Goal: Task Accomplishment & Management: Complete application form

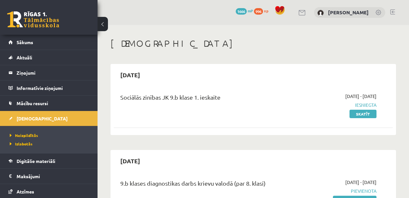
scroll to position [123, 0]
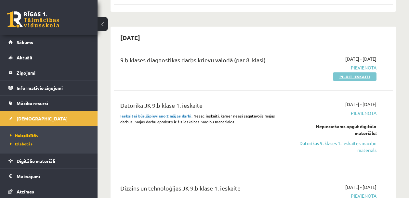
click at [350, 76] on link "Pildīt ieskaiti" at bounding box center [355, 76] width 44 height 8
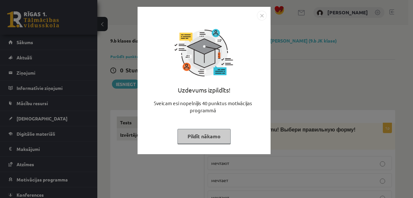
click at [261, 14] on img "Close" at bounding box center [262, 16] width 10 height 10
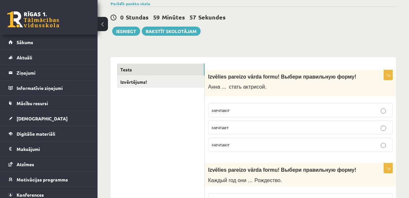
scroll to position [69, 0]
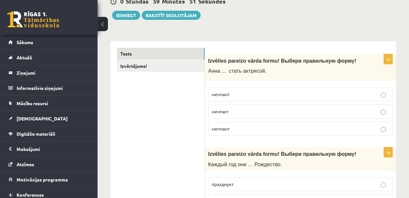
click at [254, 112] on p "мечтает" at bounding box center [299, 111] width 177 height 7
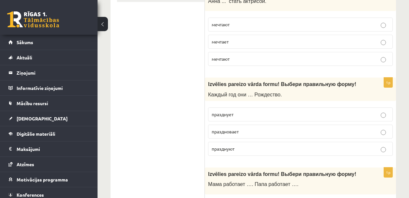
scroll to position [139, 0]
click at [237, 150] on p "празднуют" at bounding box center [299, 149] width 177 height 7
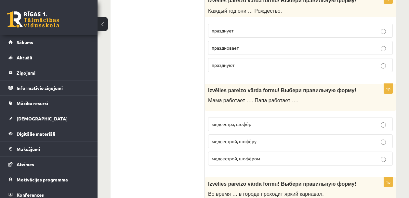
scroll to position [223, 0]
click at [226, 159] on span "медсестрой, шофёром" at bounding box center [235, 158] width 48 height 6
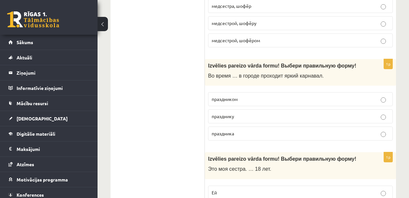
scroll to position [367, 0]
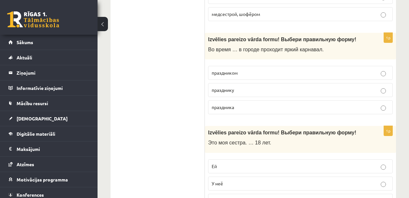
click at [239, 108] on p "праздника" at bounding box center [299, 107] width 177 height 7
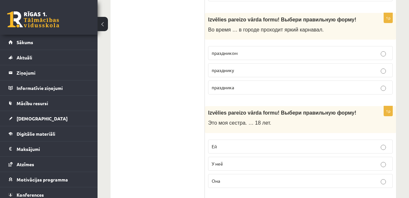
scroll to position [452, 0]
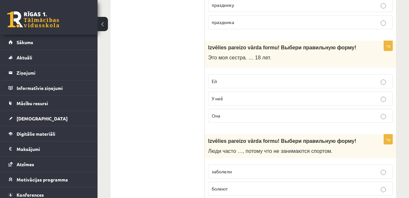
click at [234, 82] on p "Ей" at bounding box center [299, 81] width 177 height 7
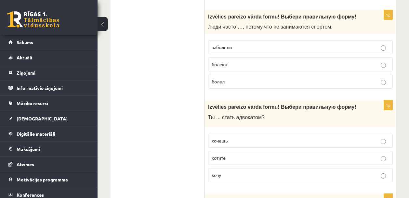
scroll to position [547, 0]
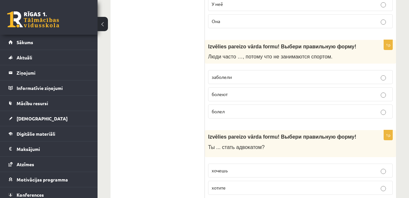
click at [229, 94] on p "болеют" at bounding box center [299, 94] width 177 height 7
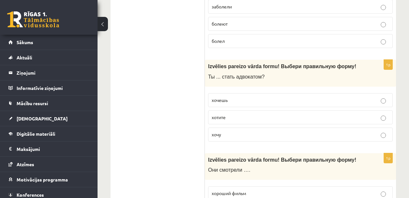
scroll to position [635, 0]
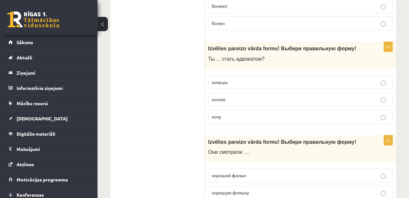
click at [235, 84] on p "хочешь" at bounding box center [299, 82] width 177 height 7
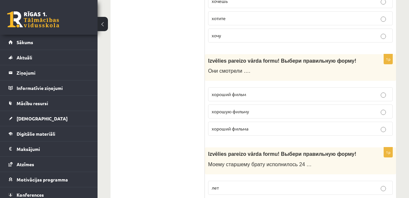
scroll to position [720, 0]
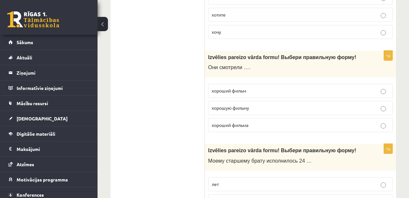
click at [216, 91] on span "хороший фильм" at bounding box center [228, 91] width 34 height 6
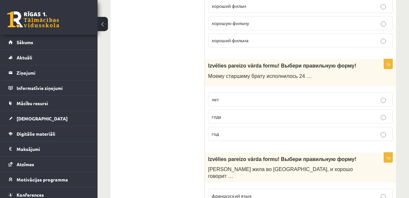
scroll to position [810, 0]
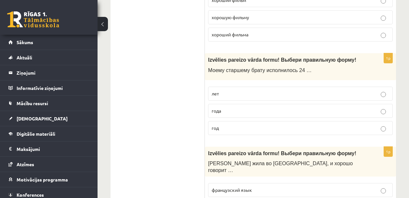
click at [213, 109] on span "года" at bounding box center [215, 111] width 9 height 6
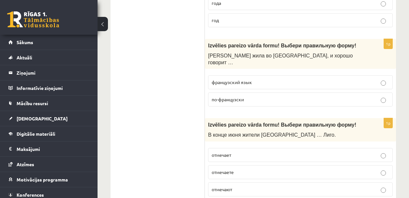
scroll to position [919, 0]
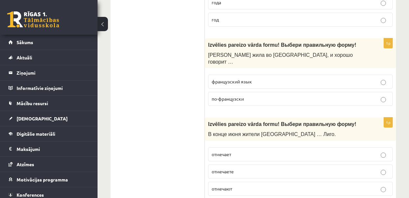
click at [225, 95] on p "по-французски" at bounding box center [299, 98] width 177 height 7
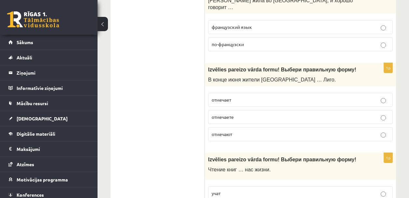
scroll to position [974, 0]
click at [230, 131] on span "отмечают" at bounding box center [221, 134] width 20 height 6
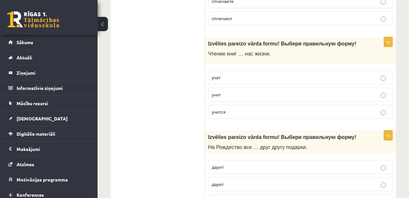
scroll to position [1090, 0]
click at [221, 91] on span "учит" at bounding box center [215, 94] width 9 height 6
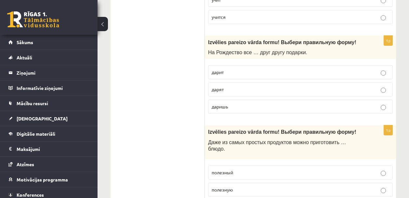
scroll to position [1186, 0]
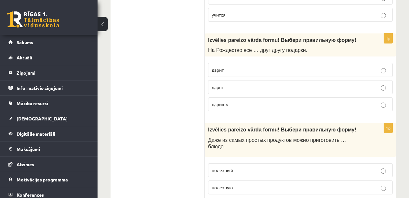
click at [230, 84] on p "дарят" at bounding box center [299, 87] width 177 height 7
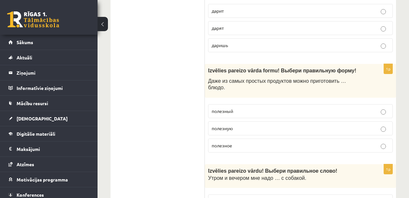
scroll to position [1252, 0]
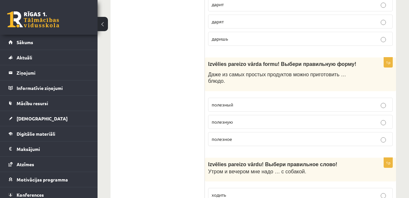
click at [218, 136] on span "полезное" at bounding box center [221, 139] width 20 height 6
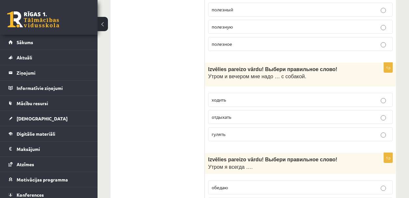
scroll to position [1352, 0]
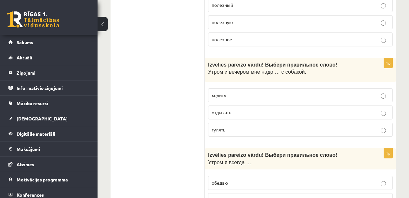
click at [213, 127] on span "гулять" at bounding box center [218, 130] width 14 height 6
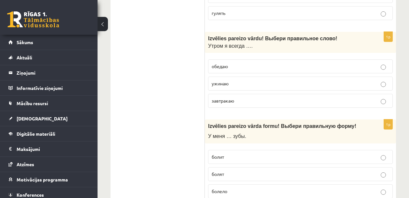
scroll to position [1470, 0]
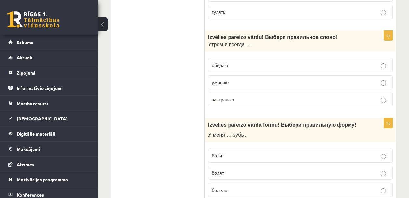
click at [217, 96] on span "завтракаю" at bounding box center [222, 99] width 22 height 6
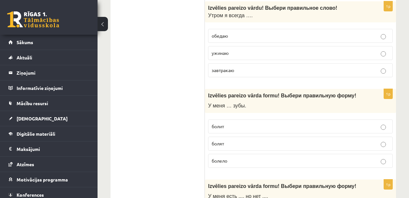
scroll to position [1539, 0]
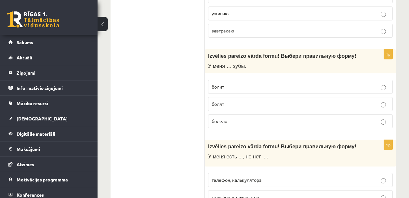
click at [222, 101] on span "болят" at bounding box center [217, 104] width 12 height 6
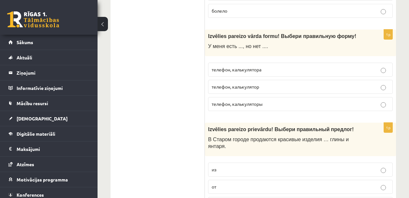
scroll to position [1649, 0]
click at [242, 66] on span "телефон, калькулятора" at bounding box center [236, 69] width 50 height 6
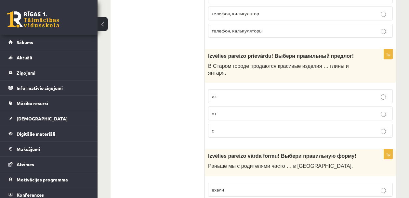
scroll to position [1723, 0]
click at [254, 93] on p "из" at bounding box center [299, 96] width 177 height 7
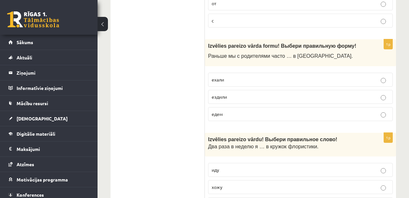
scroll to position [1846, 0]
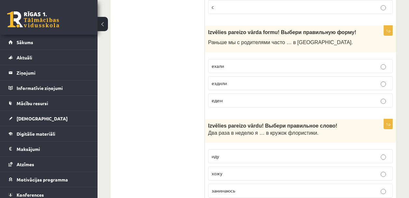
click at [218, 80] on span "ездили" at bounding box center [218, 83] width 15 height 6
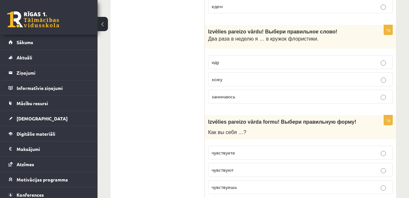
scroll to position [1941, 0]
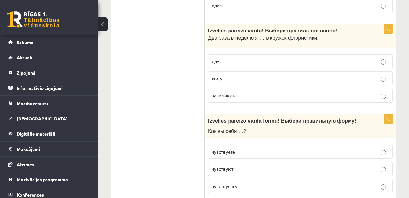
click at [215, 75] on span "хожу" at bounding box center [216, 78] width 11 height 6
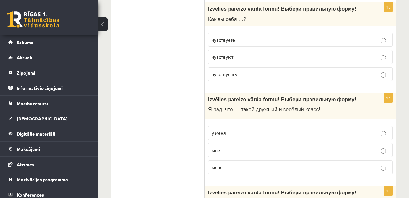
scroll to position [2064, 0]
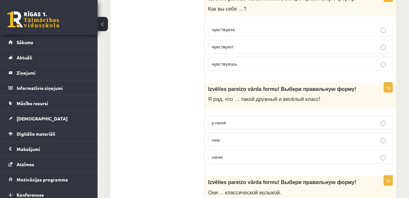
click at [221, 26] on span "чувствуете" at bounding box center [222, 29] width 23 height 6
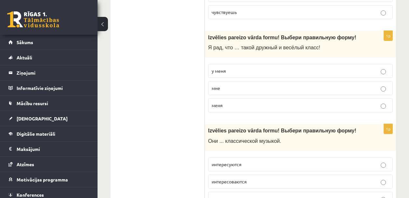
scroll to position [2130, 0]
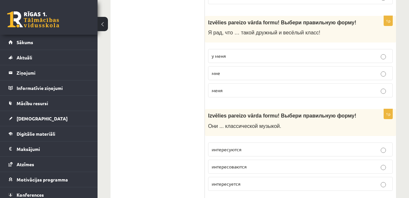
click at [225, 53] on span "у меня" at bounding box center [218, 56] width 14 height 6
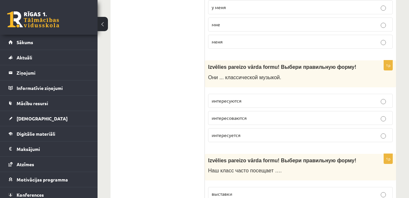
scroll to position [2187, 0]
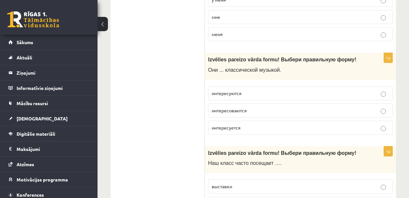
click at [214, 90] on span "интересуются" at bounding box center [226, 93] width 30 height 6
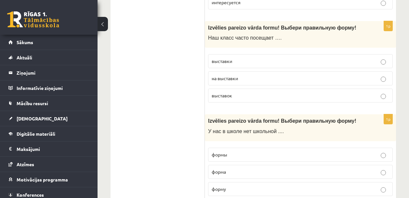
scroll to position [2315, 0]
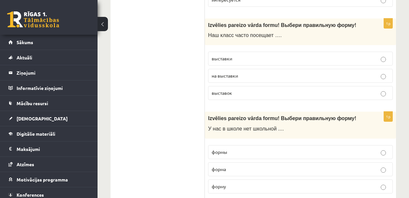
click at [231, 56] on span "выставки" at bounding box center [221, 59] width 20 height 6
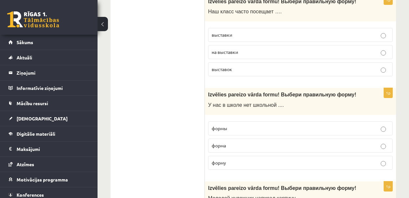
scroll to position [2375, 0]
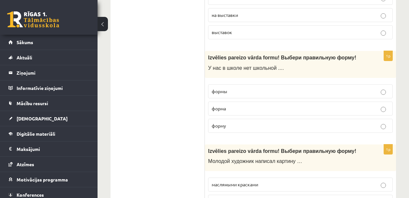
click at [248, 88] on p "формы" at bounding box center [299, 91] width 177 height 7
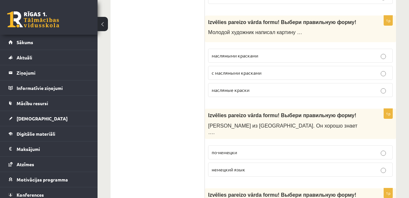
scroll to position [2504, 0]
click at [242, 53] on span "масляными красками" at bounding box center [234, 56] width 46 height 6
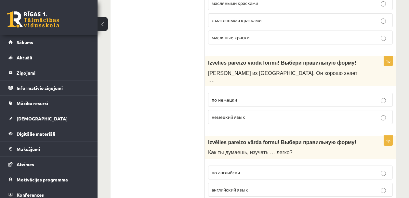
scroll to position [2557, 0]
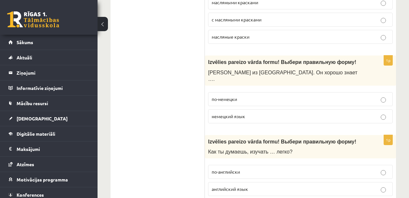
click at [226, 113] on span "немецкий язык" at bounding box center [227, 116] width 33 height 6
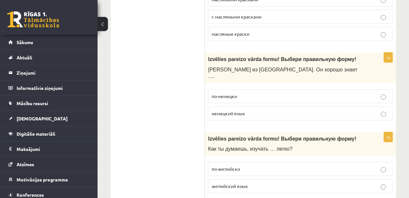
scroll to position [2566, 0]
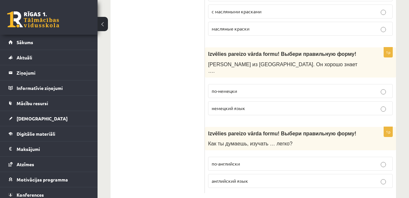
click at [245, 178] on span "английский язык" at bounding box center [229, 181] width 36 height 6
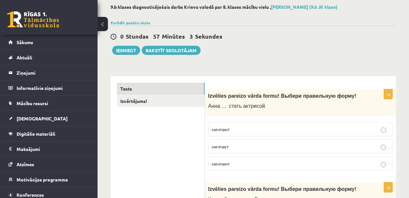
scroll to position [33, 0]
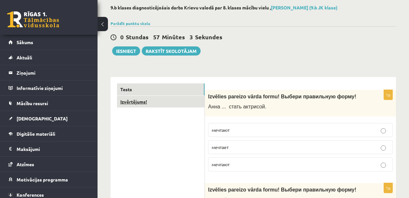
click at [142, 104] on link "Izvērtējums!" at bounding box center [160, 102] width 87 height 12
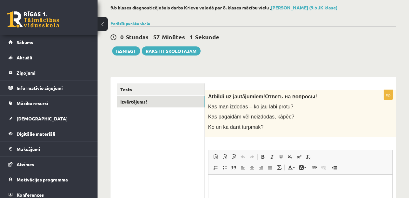
scroll to position [0, 0]
click at [125, 52] on button "Iesniegt" at bounding box center [126, 50] width 28 height 9
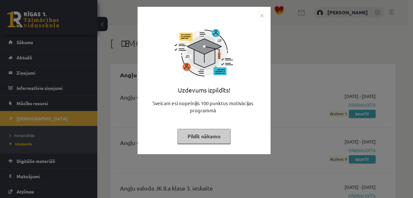
click at [262, 16] on img "Close" at bounding box center [262, 16] width 10 height 10
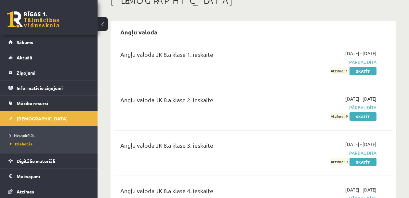
scroll to position [147, 0]
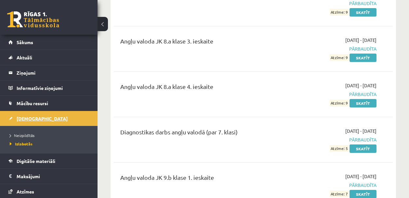
click at [33, 121] on link "[DEMOGRAPHIC_DATA]" at bounding box center [48, 118] width 81 height 15
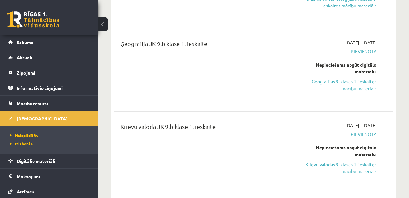
scroll to position [44, 0]
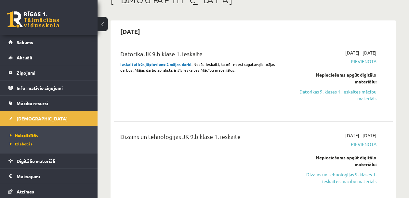
click at [277, 37] on div "[DATE]" at bounding box center [253, 31] width 279 height 15
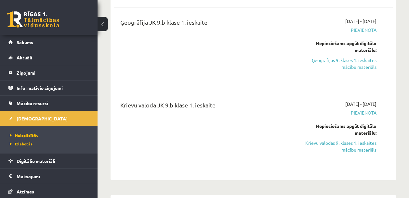
scroll to position [277, 0]
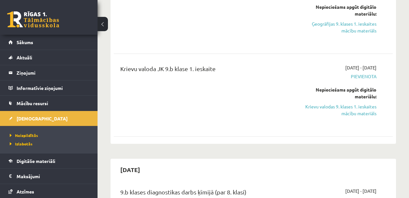
click at [252, 119] on div "Krievu valoda JK 9.b klase 1. ieskaite" at bounding box center [203, 95] width 177 height 62
click at [251, 119] on div "Krievu valoda JK 9.b klase 1. ieskaite" at bounding box center [203, 95] width 177 height 62
click at [231, 42] on div "Ģeogrāfija JK 9.b klase 1. ieskaite" at bounding box center [203, 12] width 177 height 62
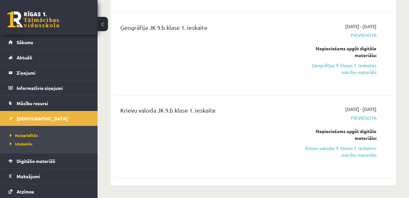
scroll to position [236, 0]
click at [222, 52] on div "Ģeogrāfija JK 9.b klase 1. ieskaite" at bounding box center [203, 54] width 177 height 62
click at [220, 57] on div "Ģeogrāfija JK 9.b klase 1. ieskaite" at bounding box center [203, 54] width 177 height 62
click at [221, 63] on div "Ģeogrāfija JK 9.b klase 1. ieskaite" at bounding box center [203, 54] width 177 height 62
click at [296, 111] on div "[DATE] - [DATE] [GEOGRAPHIC_DATA] Nepieciešams apgūt digitālo materiālu: Krievu…" at bounding box center [336, 137] width 89 height 62
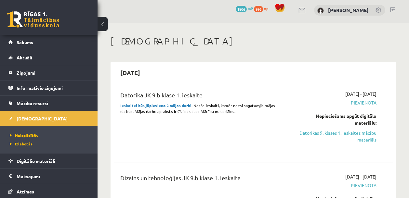
scroll to position [0, 0]
